Goal: Transaction & Acquisition: Purchase product/service

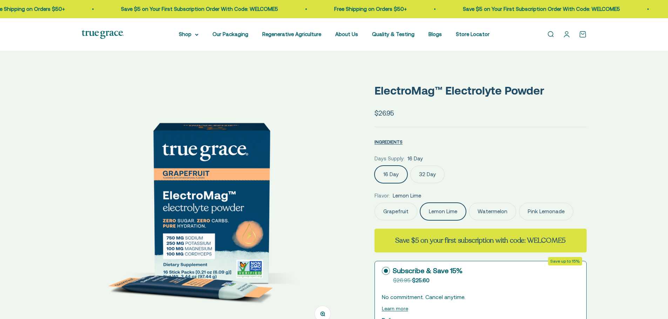
scroll to position [0, 267]
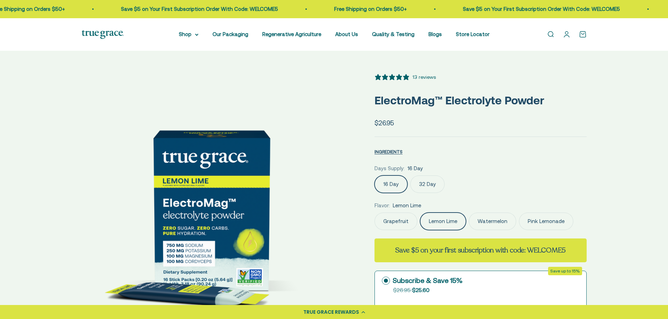
select select "3"
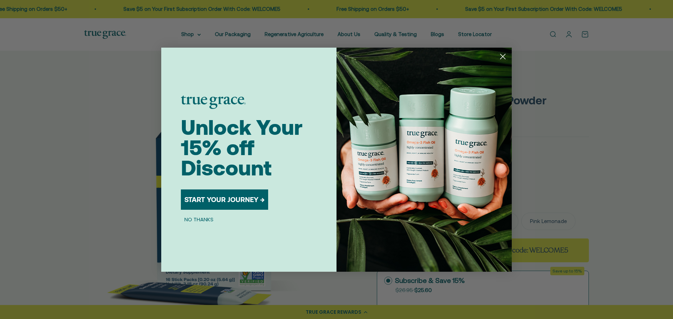
click at [506, 55] on circle "Close dialog" at bounding box center [503, 56] width 12 height 12
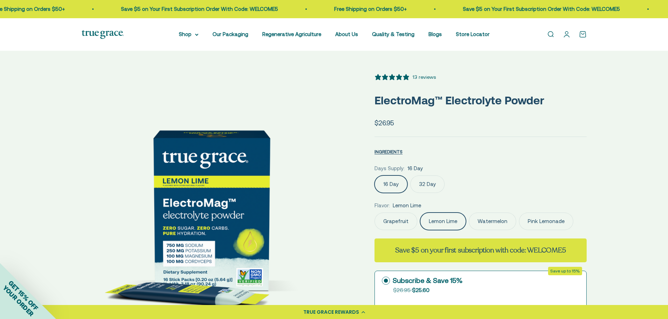
click at [429, 186] on label "32 Day" at bounding box center [427, 185] width 34 height 18
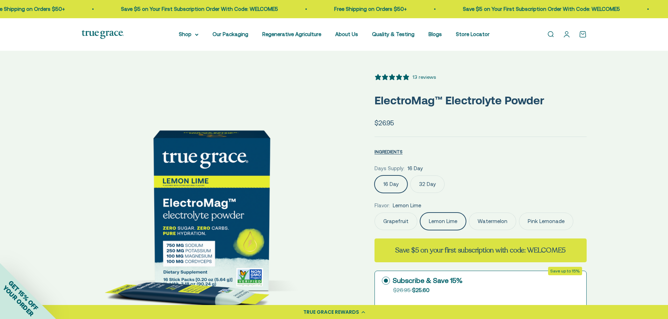
click at [374, 176] on input "32 Day" at bounding box center [374, 175] width 0 height 0
click at [260, 201] on img at bounding box center [211, 202] width 259 height 259
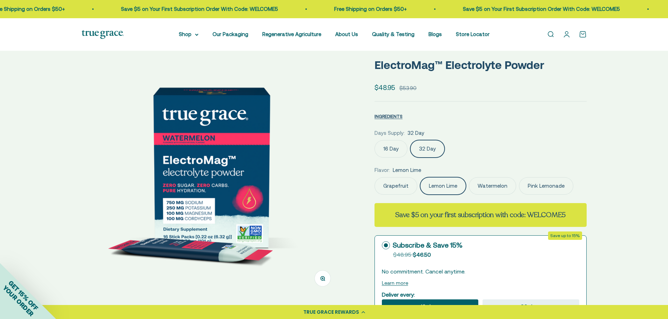
scroll to position [35, 0]
click at [248, 173] on img at bounding box center [211, 167] width 259 height 259
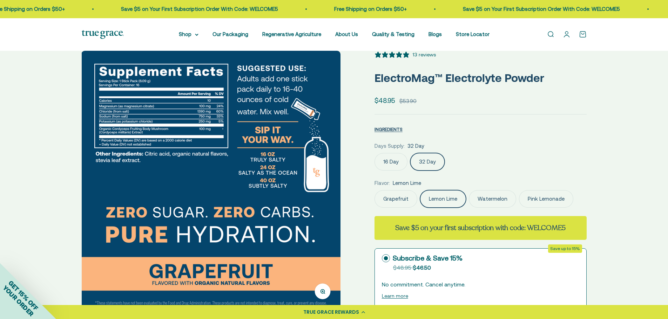
scroll to position [0, 0]
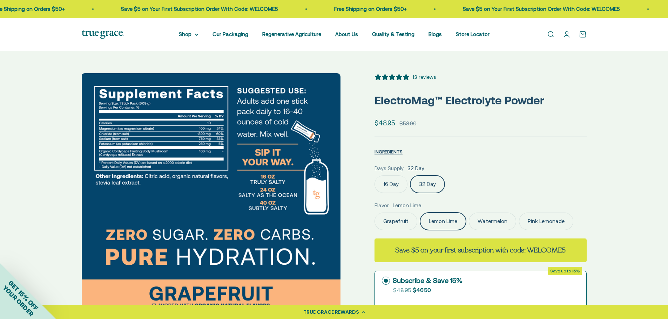
click at [286, 147] on img at bounding box center [210, 202] width 259 height 259
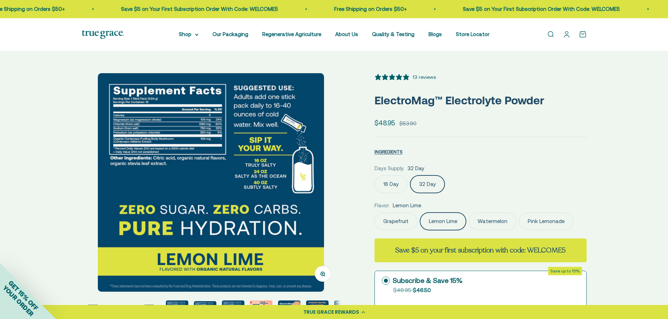
click at [291, 185] on img at bounding box center [211, 182] width 226 height 219
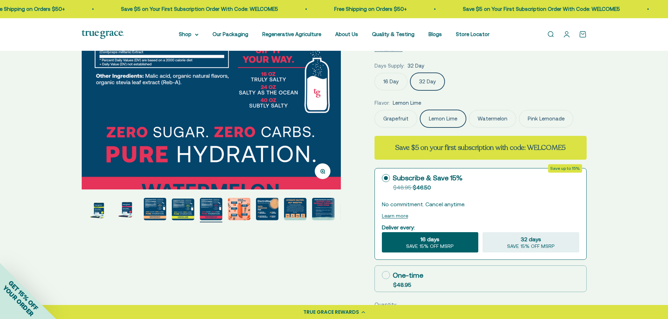
scroll to position [105, 0]
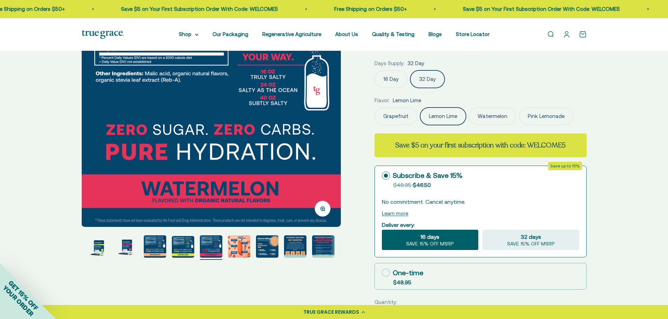
click at [277, 128] on img at bounding box center [210, 97] width 259 height 259
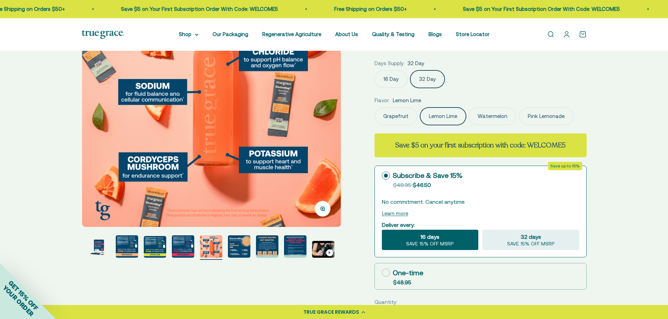
scroll to position [0, 1605]
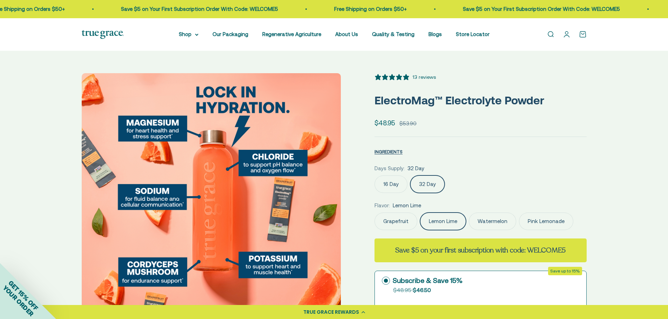
click at [111, 199] on img at bounding box center [211, 202] width 259 height 259
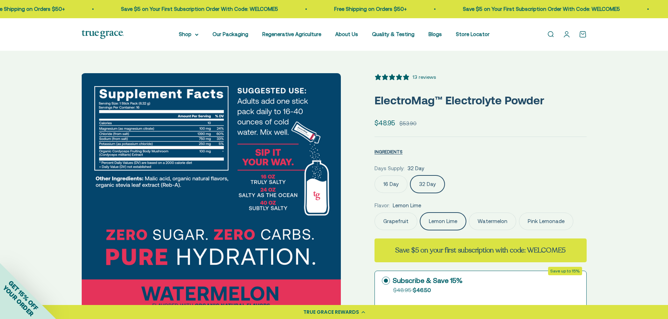
click at [299, 189] on img at bounding box center [210, 202] width 259 height 259
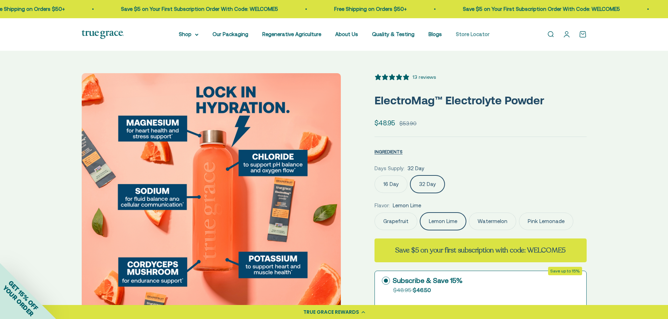
click at [476, 34] on link "Store Locator" at bounding box center [473, 34] width 34 height 6
